Goal: Information Seeking & Learning: Learn about a topic

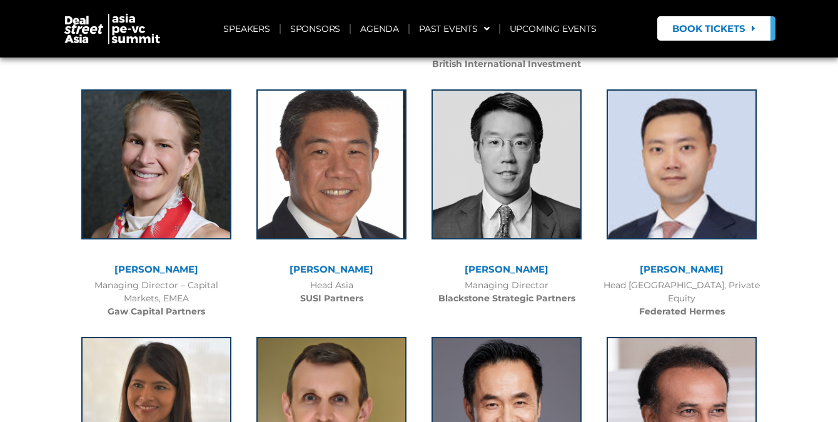
scroll to position [1060, 0]
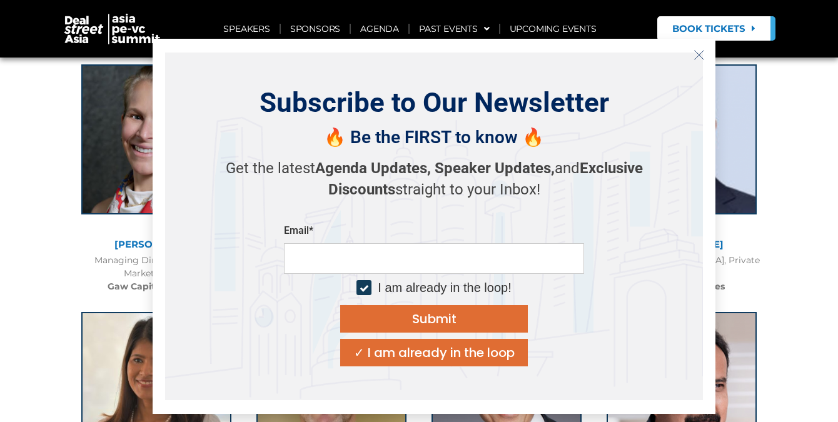
click at [699, 56] on icon "Close" at bounding box center [698, 54] width 11 height 11
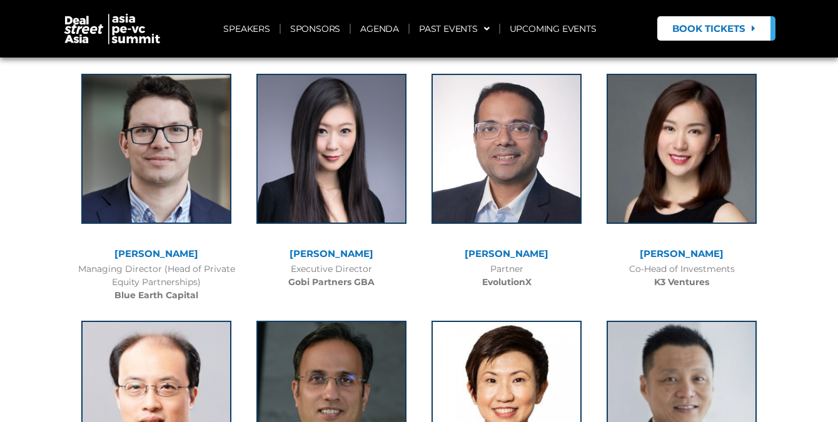
scroll to position [2310, 0]
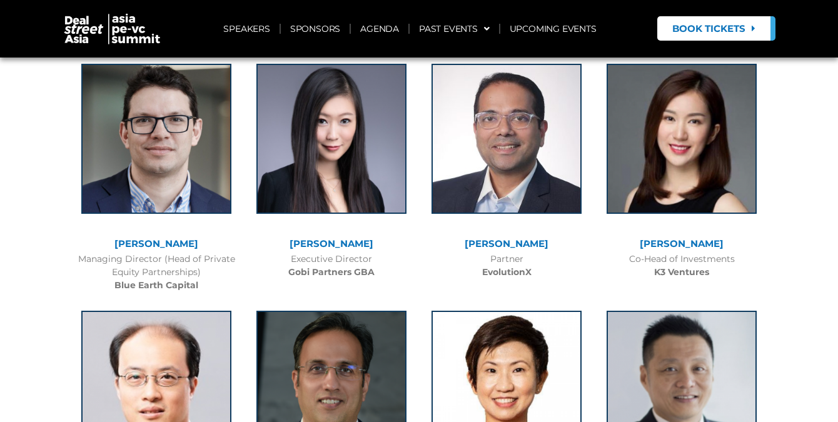
click at [681, 238] on link "[PERSON_NAME]" at bounding box center [682, 244] width 84 height 12
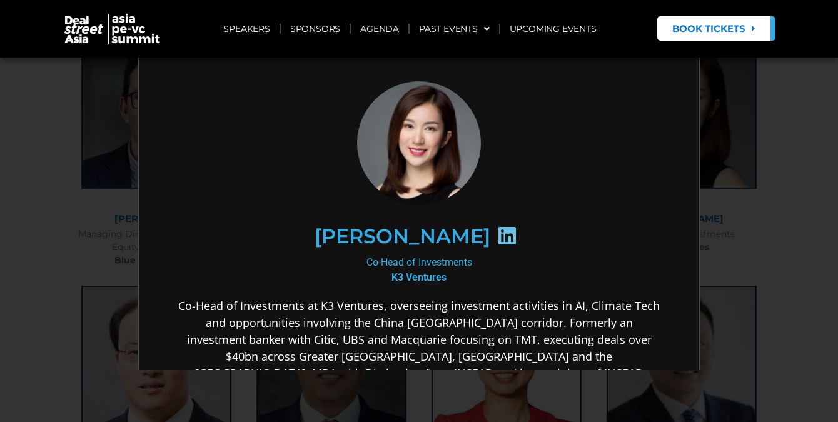
scroll to position [2360, 0]
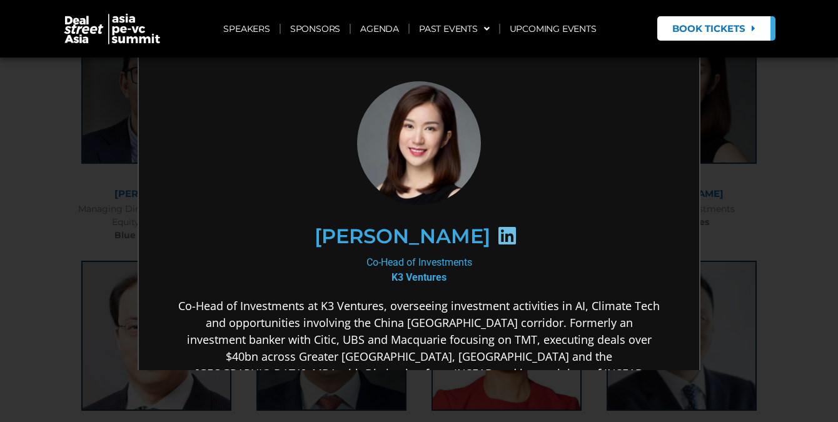
drag, startPoint x: 571, startPoint y: 309, endPoint x: 563, endPoint y: 368, distance: 59.4
click at [566, 366] on p "Co-Head of Investments at K3 Ventures, overseeing investment activities in AI, …" at bounding box center [417, 355] width 481 height 118
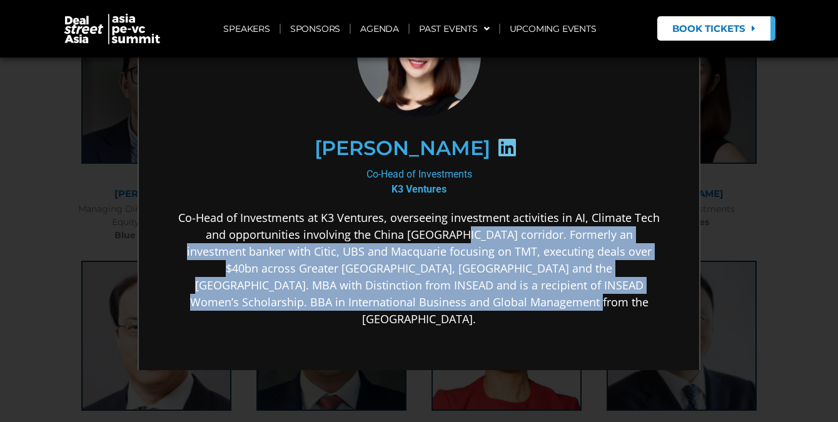
scroll to position [239, 0]
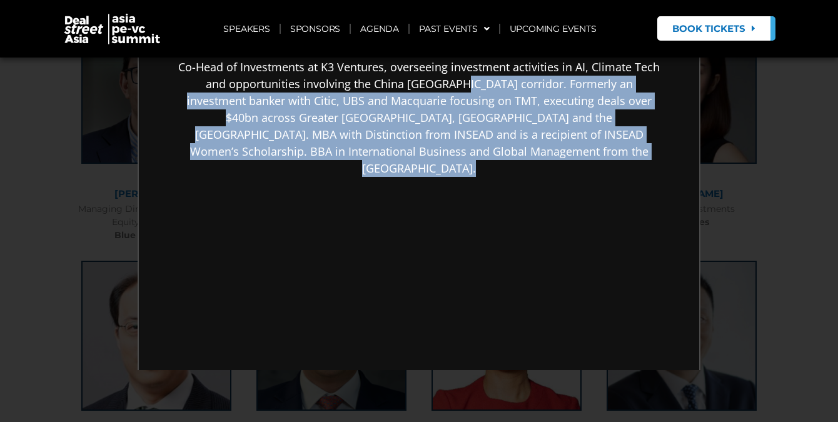
drag, startPoint x: 444, startPoint y: 324, endPoint x: 443, endPoint y: 400, distance: 75.7
click at [443, 400] on html "Miranda Jiang Co-Head of Investments K3 Ventures Co-Head of Investments at K3 V…" at bounding box center [418, 107] width 560 height 611
click at [401, 247] on div "Co-Head of Investments at K3 Ventures, overseeing investment activities in AI, …" at bounding box center [417, 216] width 481 height 316
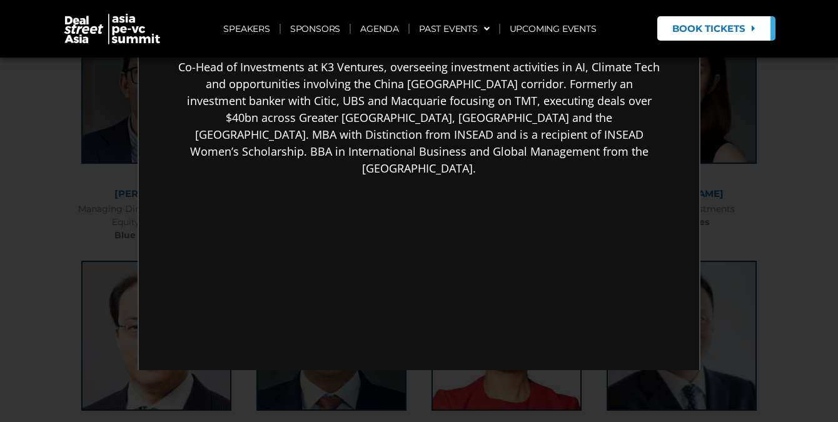
click at [780, 197] on div "×" at bounding box center [419, 211] width 838 height 422
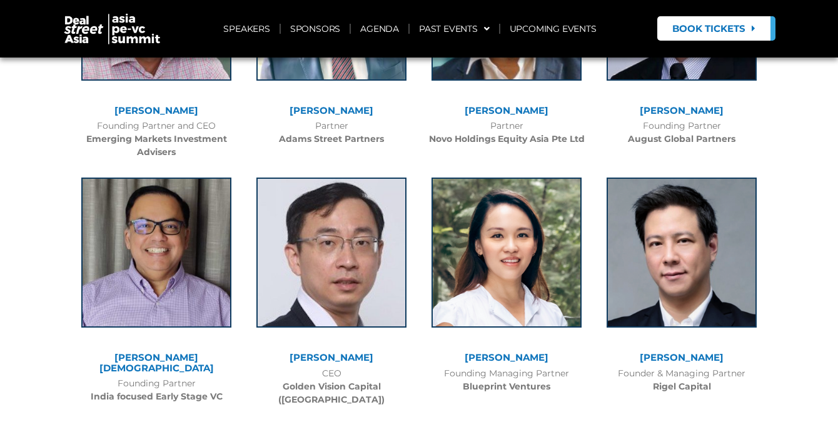
scroll to position [3460, 0]
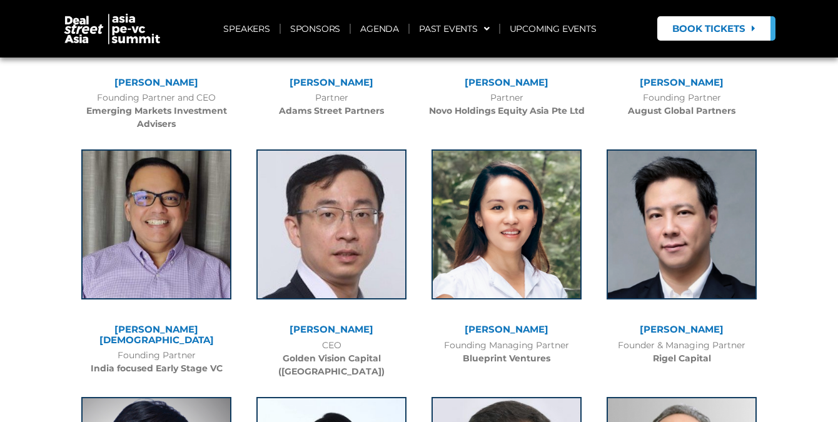
click at [498, 323] on link "[PERSON_NAME]" at bounding box center [506, 329] width 84 height 12
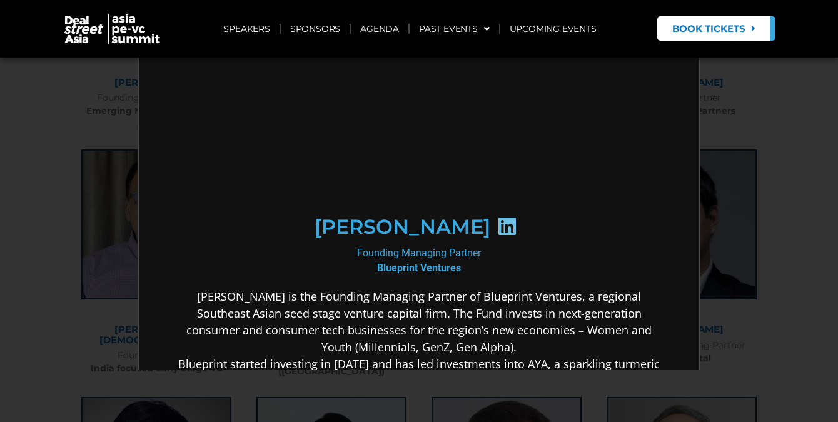
scroll to position [0, 0]
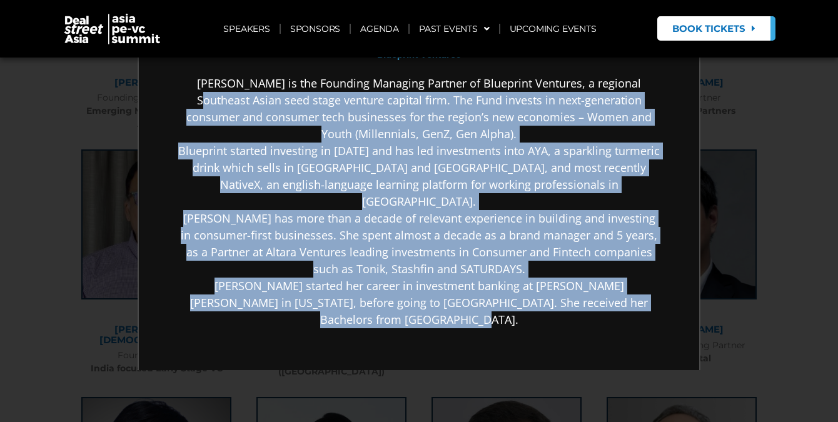
drag, startPoint x: 617, startPoint y: 290, endPoint x: 607, endPoint y: 391, distance: 101.1
click at [607, 391] on div "Huiting is the Founding Managing Partner of Blueprint Ventures, a regional Sout…" at bounding box center [417, 299] width 481 height 451
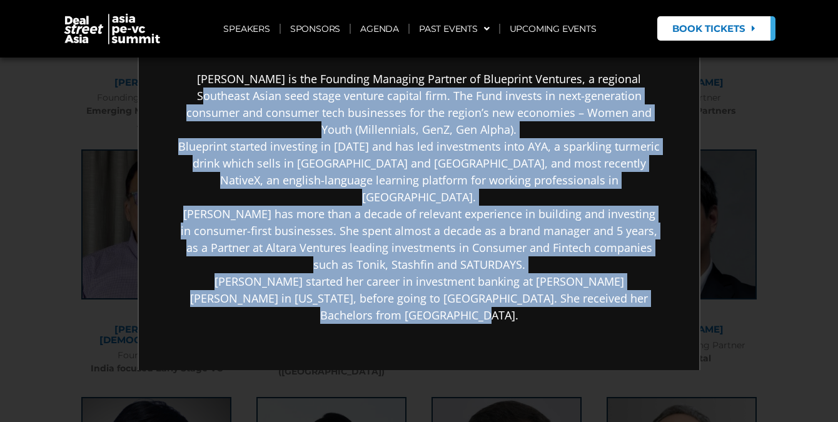
click at [503, 251] on p "Huiting is the Founding Managing Partner of Blueprint Ventures, a regional Sout…" at bounding box center [417, 195] width 481 height 253
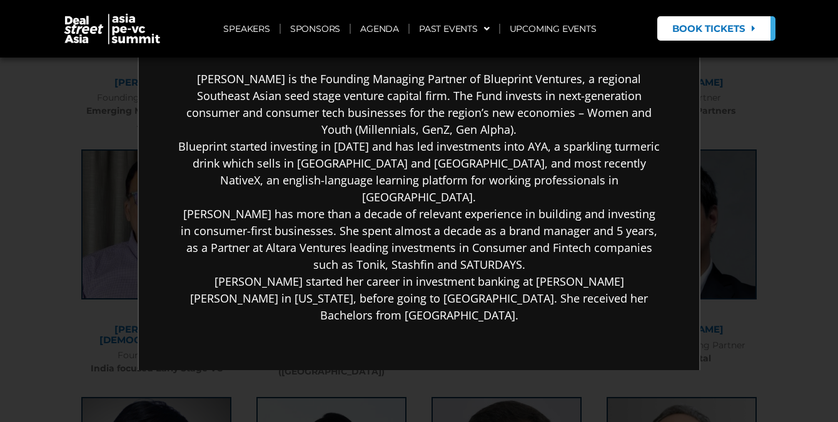
click at [778, 232] on div "×" at bounding box center [419, 211] width 838 height 422
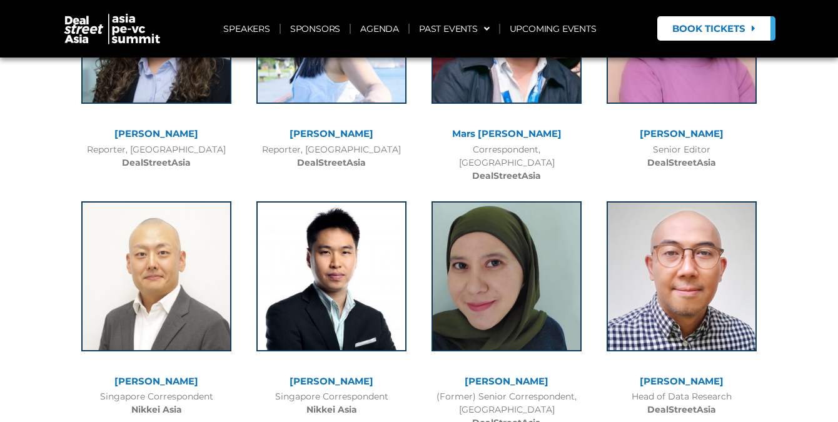
scroll to position [8536, 0]
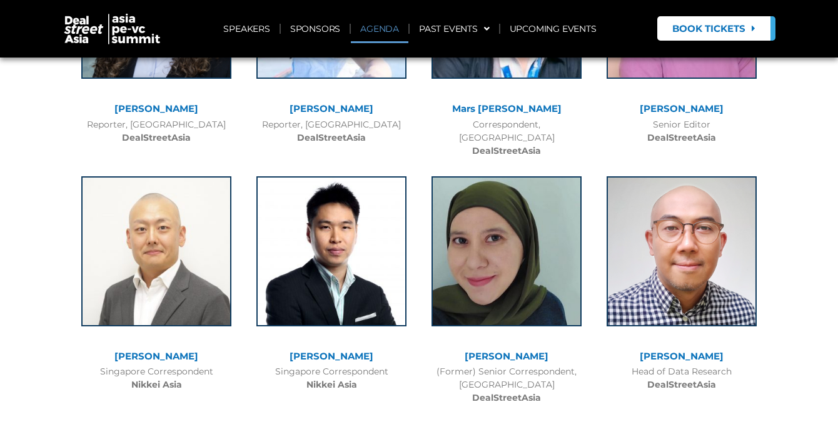
click at [393, 26] on link "AGENDA" at bounding box center [380, 28] width 58 height 29
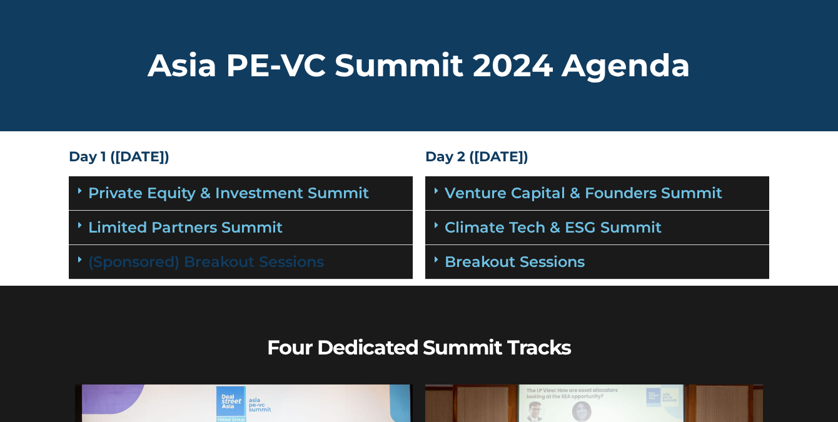
click at [271, 259] on link "(Sponsored) Breakout Sessions" at bounding box center [206, 262] width 236 height 18
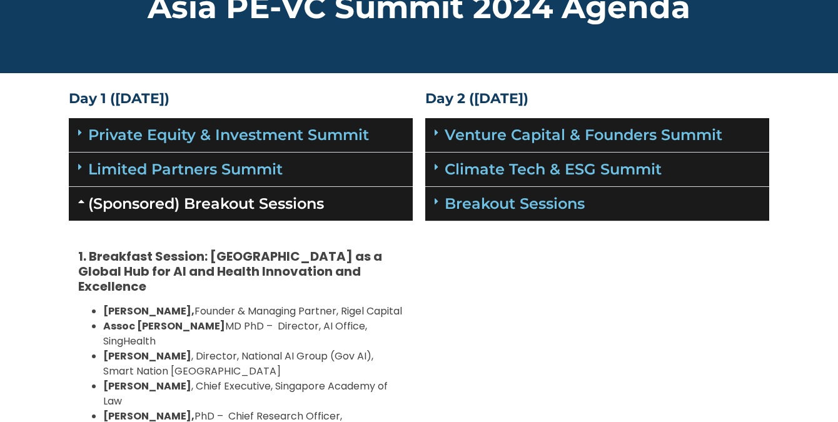
scroll to position [25, 0]
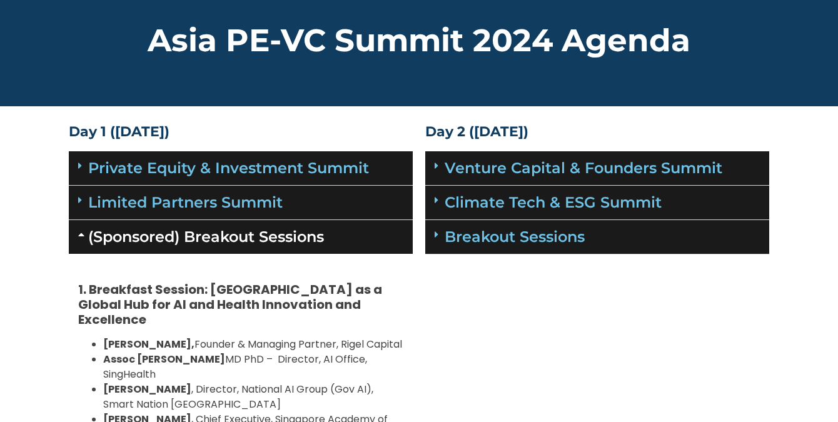
click at [468, 248] on div "Breakout Sessions" at bounding box center [597, 237] width 344 height 34
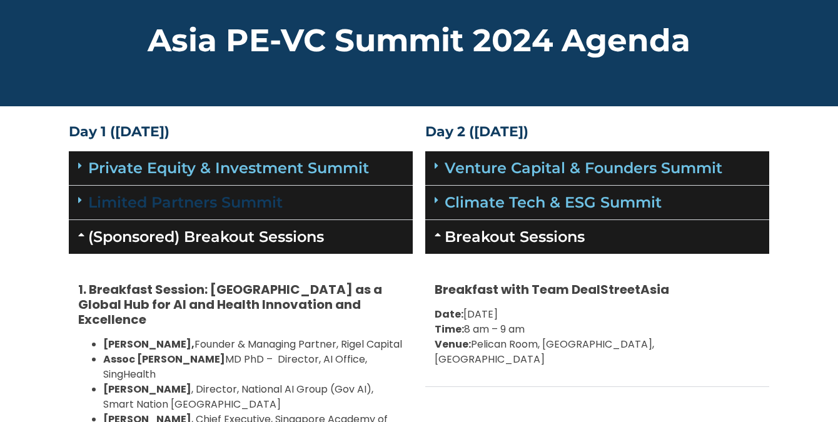
click at [266, 199] on link "Limited Partners Summit" at bounding box center [185, 202] width 194 height 18
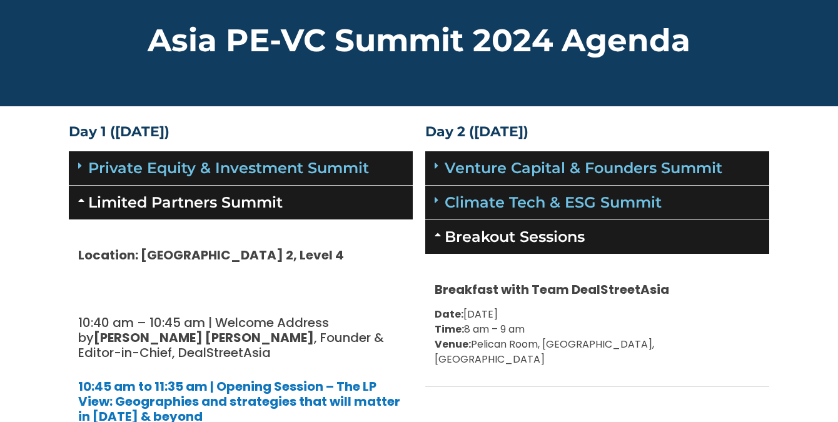
click at [470, 179] on div "Venture Capital & Founders​ Summit" at bounding box center [597, 168] width 344 height 34
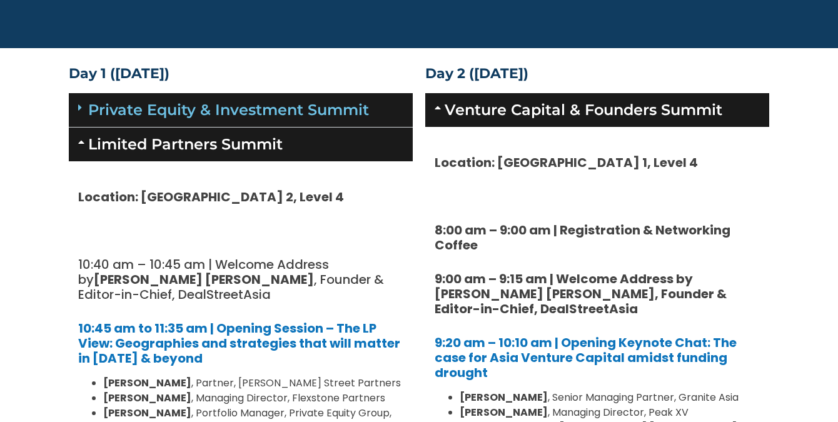
scroll to position [75, 0]
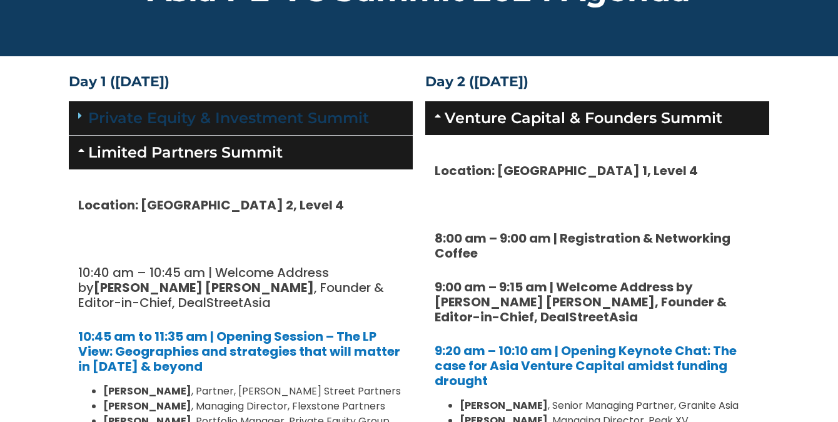
click at [241, 123] on link "Private Equity & Investment Summit" at bounding box center [228, 118] width 281 height 18
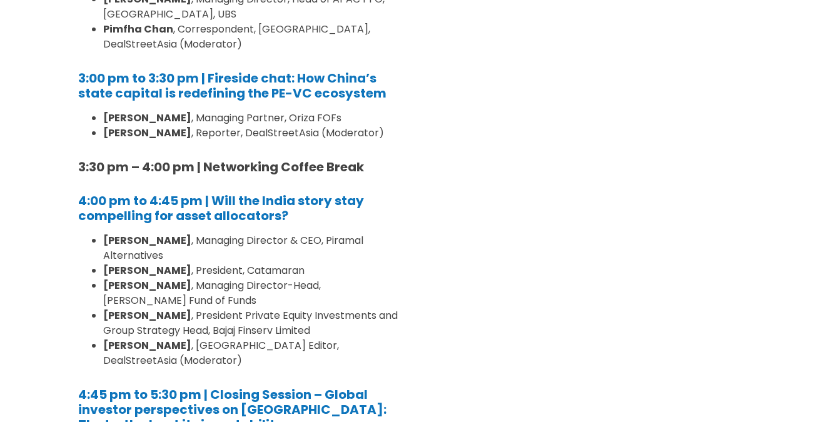
scroll to position [3091, 0]
